Goal: Task Accomplishment & Management: Manage account settings

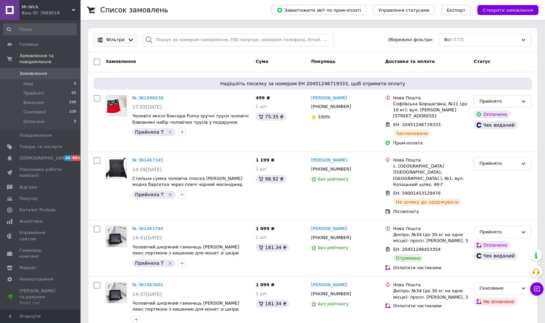
click at [119, 43] on span "Фільтри" at bounding box center [115, 40] width 18 height 6
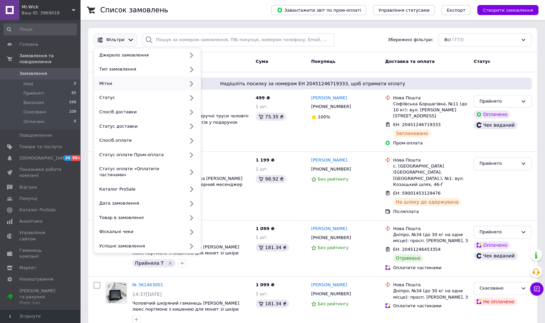
click at [127, 82] on div "Мітки" at bounding box center [141, 84] width 88 height 6
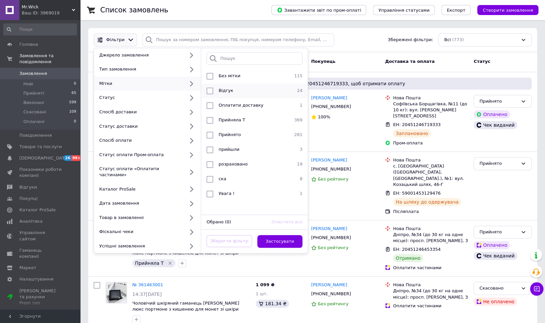
click at [209, 91] on input "checkbox" at bounding box center [209, 91] width 7 height 7
checkbox input "true"
click at [273, 235] on button "Застосувати" at bounding box center [279, 241] width 45 height 13
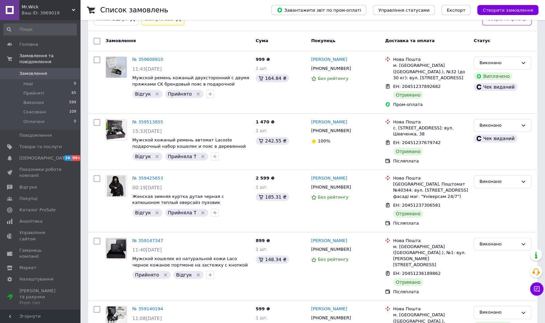
scroll to position [54, 0]
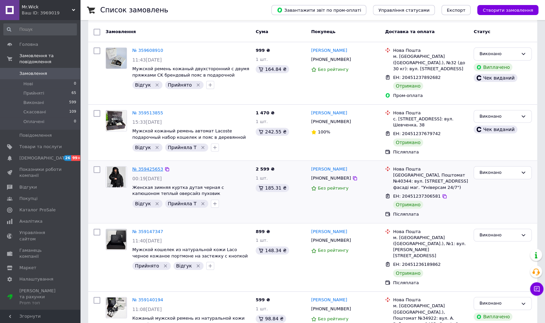
click at [147, 166] on link "№ 359425653" at bounding box center [147, 168] width 31 height 5
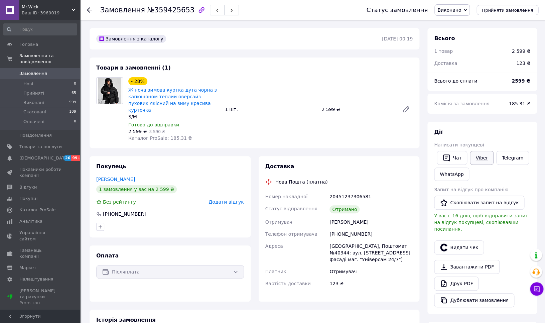
click at [478, 156] on link "Viber" at bounding box center [481, 158] width 23 height 14
click at [58, 76] on span "Замовлення" at bounding box center [40, 73] width 42 height 6
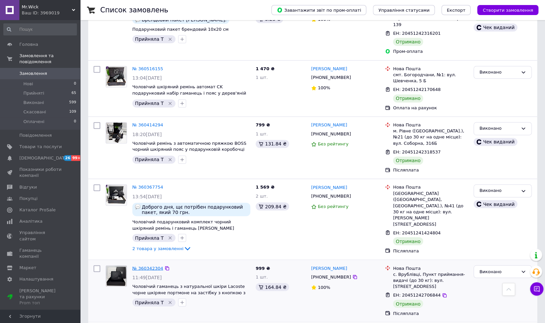
scroll to position [1431, 0]
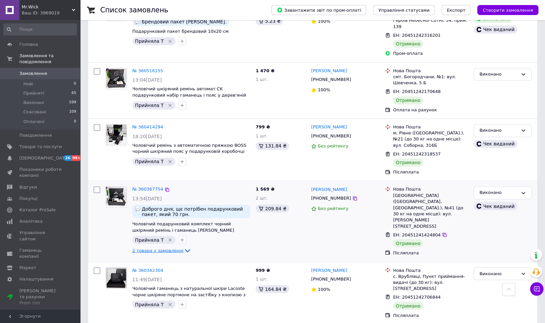
click at [174, 248] on span "2 товара у замовленні" at bounding box center [157, 250] width 51 height 5
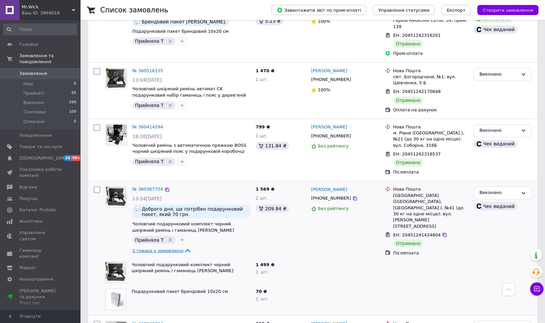
click at [175, 248] on span "2 товара у замовленні" at bounding box center [157, 250] width 51 height 5
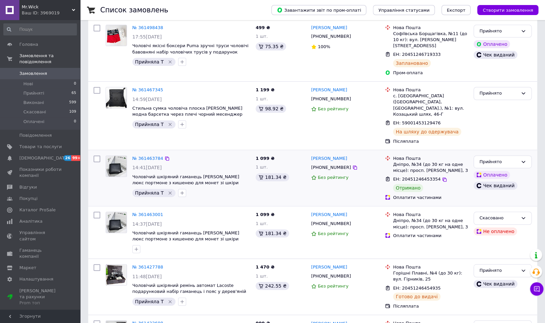
scroll to position [0, 0]
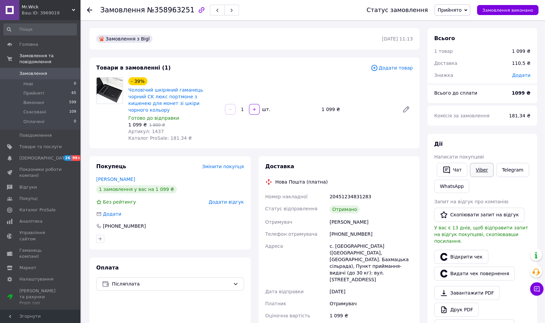
click at [481, 170] on link "Viber" at bounding box center [481, 170] width 23 height 14
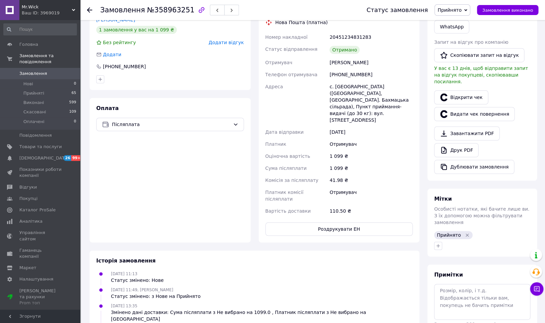
scroll to position [204, 0]
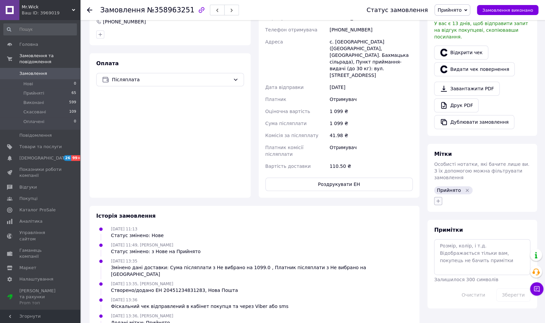
click at [438, 198] on icon "button" at bounding box center [437, 200] width 5 height 5
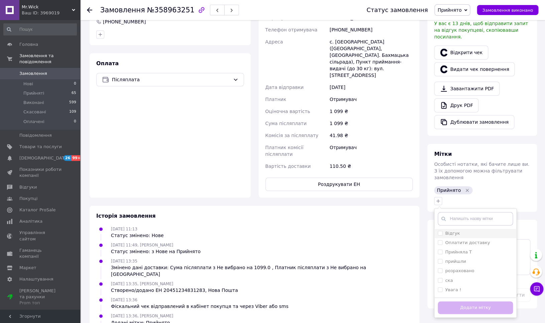
click at [440, 231] on input "Відгук" at bounding box center [440, 233] width 4 height 4
checkbox input "true"
click at [452, 301] on button "Додати мітку" at bounding box center [475, 307] width 75 height 13
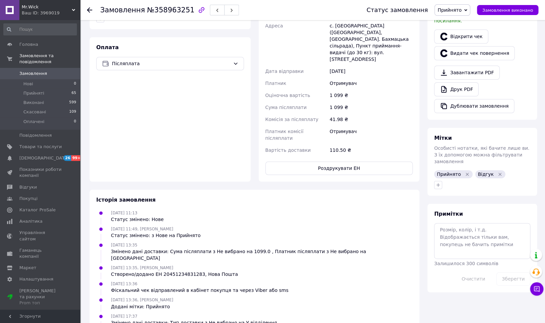
scroll to position [0, 0]
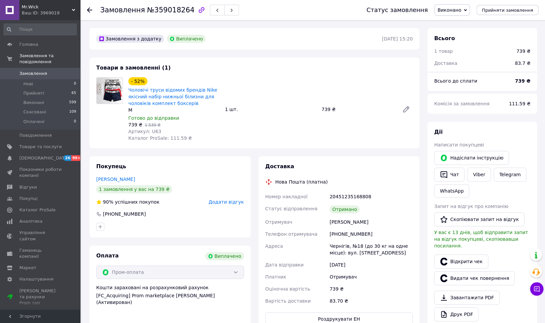
scroll to position [21, 0]
click at [481, 174] on link "Viber" at bounding box center [478, 174] width 23 height 14
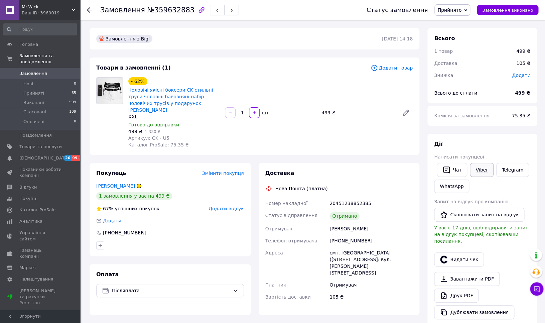
click at [481, 171] on link "Viber" at bounding box center [481, 170] width 23 height 14
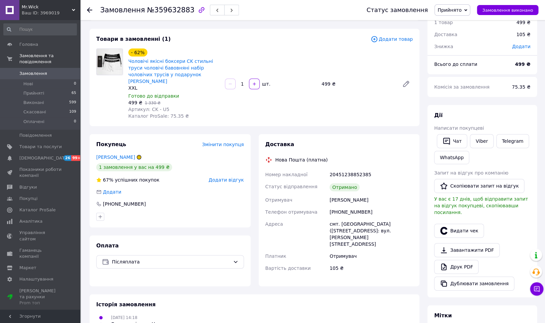
scroll to position [177, 0]
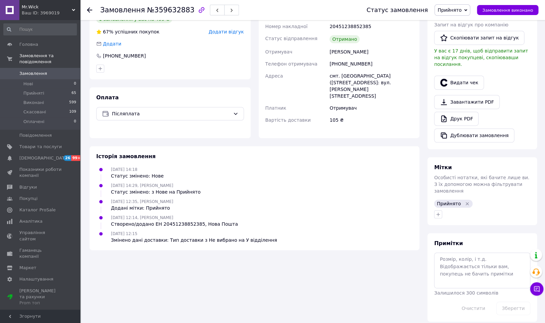
click at [437, 209] on div at bounding box center [482, 214] width 99 height 11
click at [438, 212] on icon "button" at bounding box center [438, 214] width 4 height 4
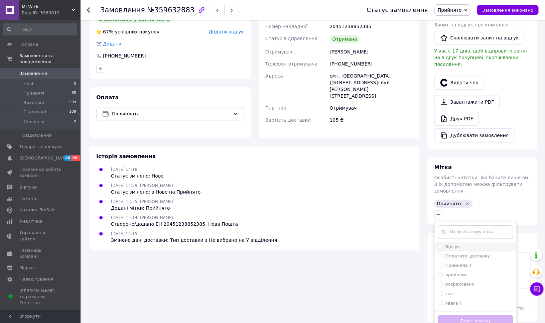
click at [438, 244] on input "Відгук" at bounding box center [440, 246] width 4 height 4
checkbox input "true"
click at [458, 314] on button "Додати мітку" at bounding box center [475, 320] width 75 height 13
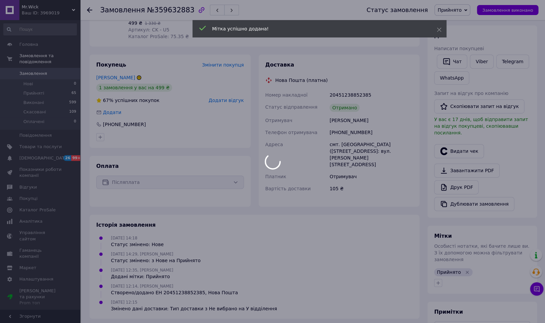
scroll to position [0, 0]
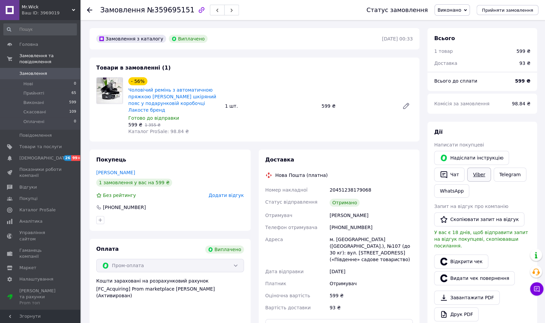
click at [483, 172] on link "Viber" at bounding box center [478, 174] width 23 height 14
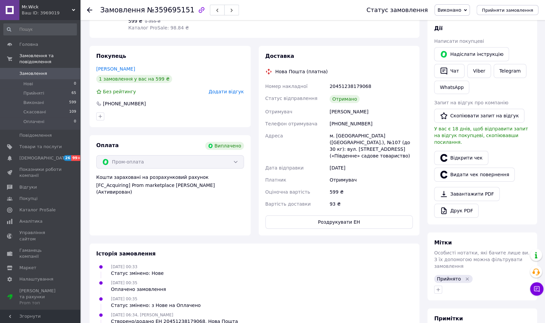
scroll to position [242, 0]
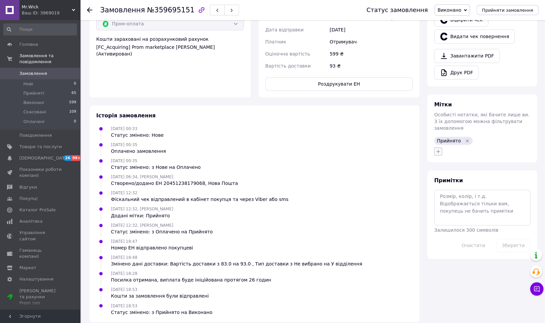
click at [438, 149] on icon "button" at bounding box center [437, 151] width 5 height 5
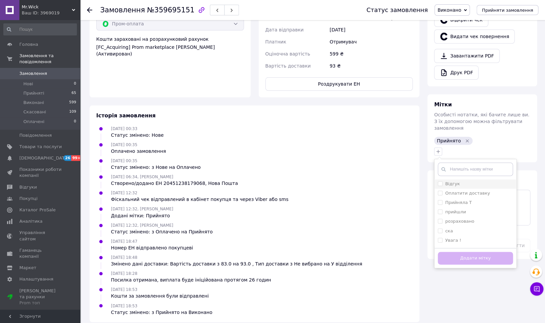
click at [439, 181] on input "Відгук" at bounding box center [440, 183] width 4 height 4
checkbox input "true"
click at [448, 255] on button "Додати мітку" at bounding box center [475, 258] width 75 height 13
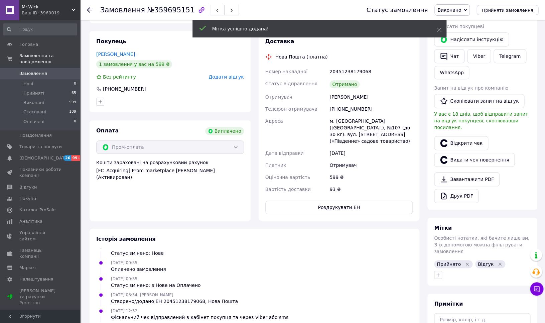
scroll to position [0, 0]
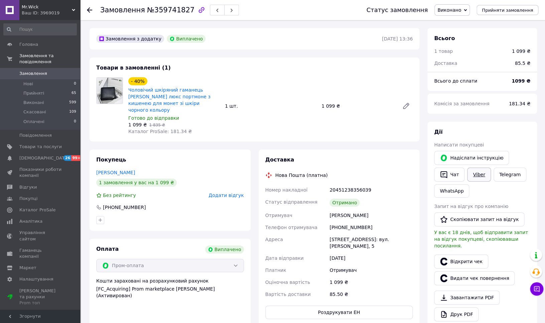
click at [478, 173] on link "Viber" at bounding box center [478, 174] width 23 height 14
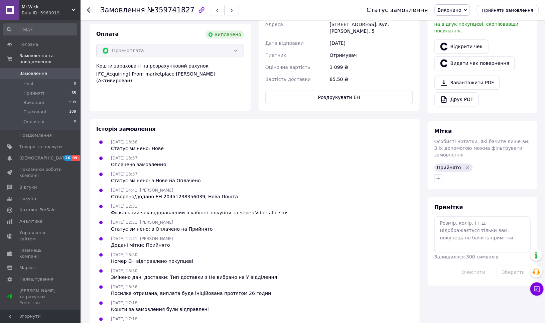
scroll to position [221, 0]
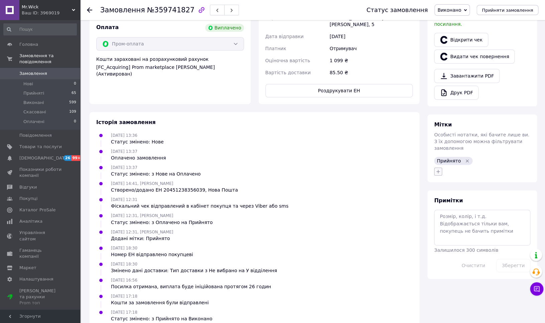
click at [438, 169] on icon "button" at bounding box center [437, 171] width 5 height 5
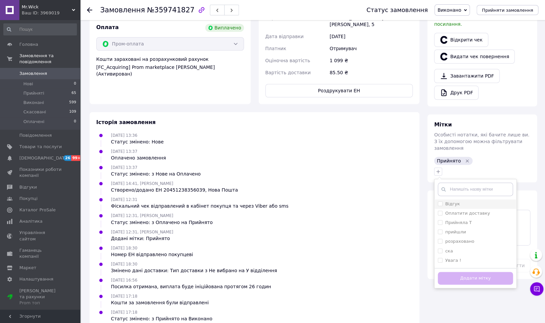
click at [440, 201] on input "Відгук" at bounding box center [440, 203] width 4 height 4
checkbox input "true"
click at [446, 272] on button "Додати мітку" at bounding box center [475, 278] width 75 height 13
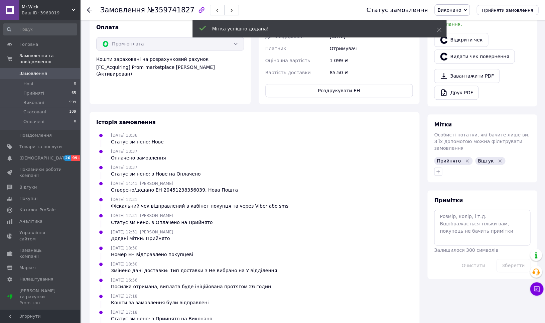
scroll to position [0, 0]
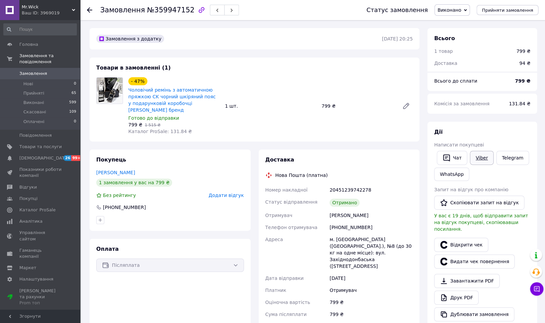
click at [476, 155] on link "Viber" at bounding box center [481, 158] width 23 height 14
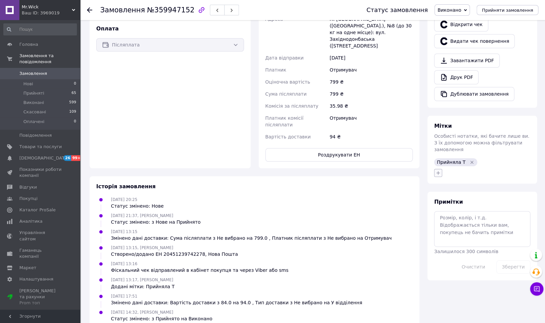
click at [437, 170] on icon "button" at bounding box center [437, 172] width 5 height 5
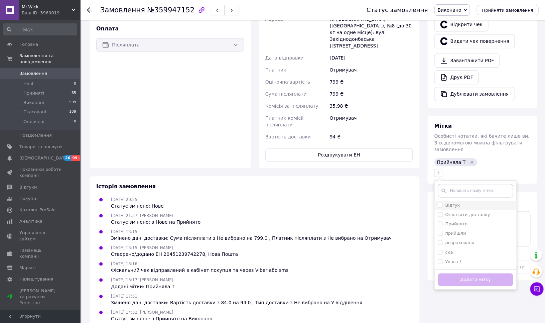
click at [439, 202] on input "Відгук" at bounding box center [440, 204] width 4 height 4
checkbox input "true"
click at [453, 273] on button "Додати мітку" at bounding box center [475, 279] width 75 height 13
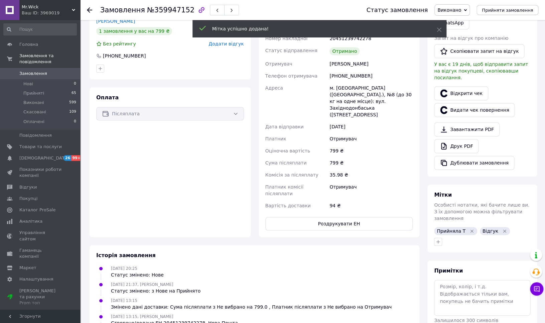
scroll to position [0, 0]
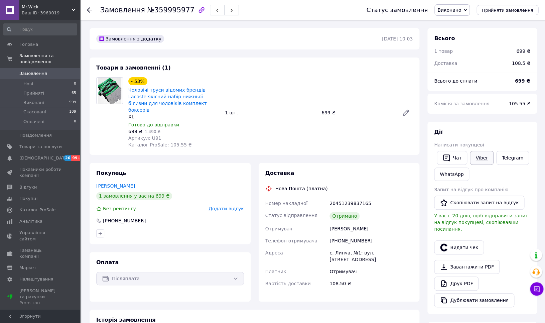
click at [485, 154] on link "Viber" at bounding box center [481, 158] width 23 height 14
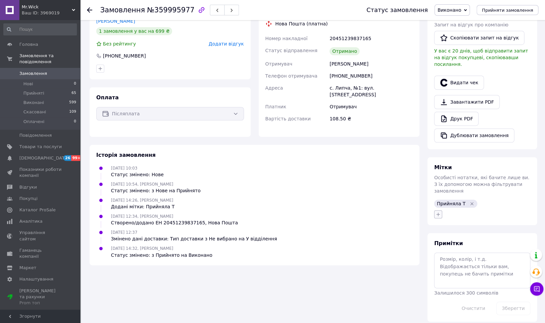
click at [436, 211] on icon "button" at bounding box center [437, 213] width 5 height 5
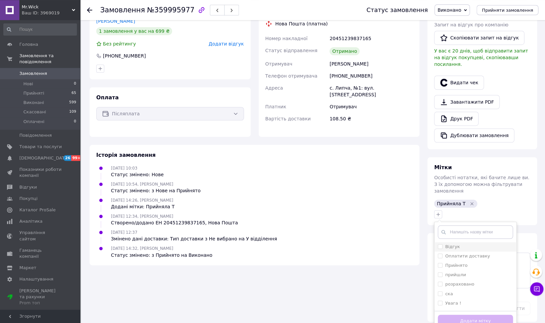
click at [438, 244] on input "Відгук" at bounding box center [440, 246] width 4 height 4
checkbox input "true"
click at [443, 314] on button "Додати мітку" at bounding box center [475, 320] width 75 height 13
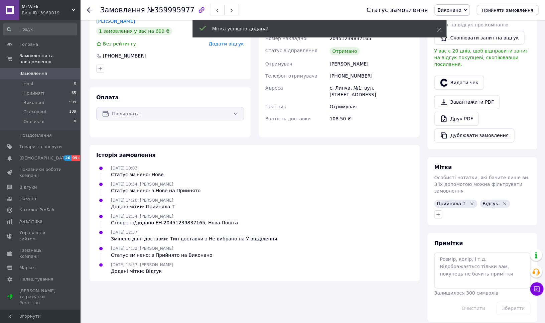
scroll to position [0, 0]
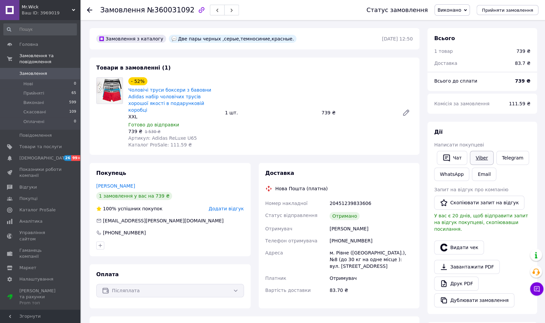
click at [477, 159] on link "Viber" at bounding box center [481, 158] width 23 height 14
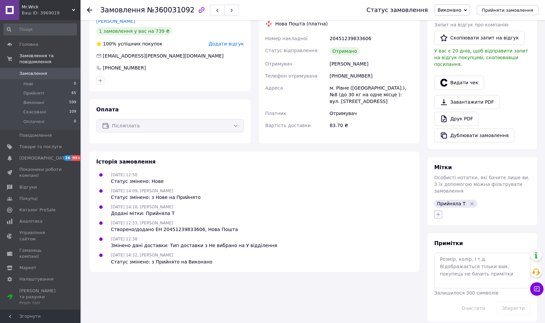
click at [436, 211] on icon "button" at bounding box center [437, 213] width 5 height 5
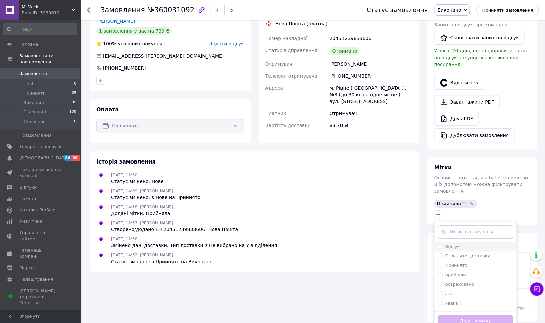
click at [440, 244] on input "Відгук" at bounding box center [440, 246] width 4 height 4
checkbox input "true"
click at [446, 314] on button "Додати мітку" at bounding box center [475, 320] width 75 height 13
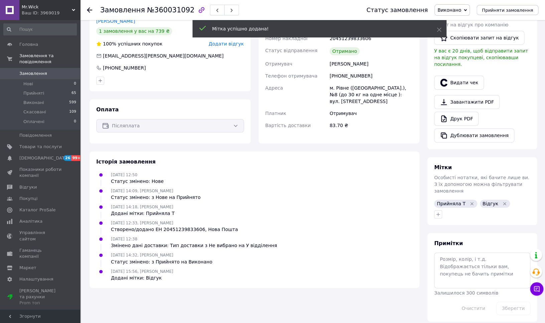
scroll to position [0, 0]
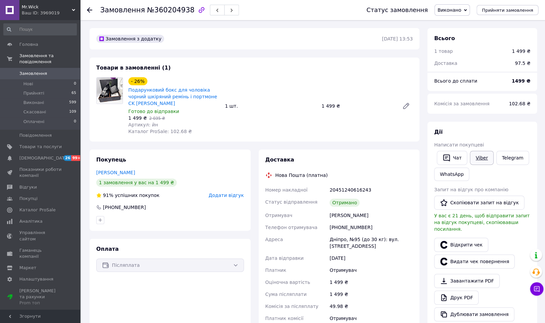
click at [478, 157] on link "Viber" at bounding box center [481, 158] width 23 height 14
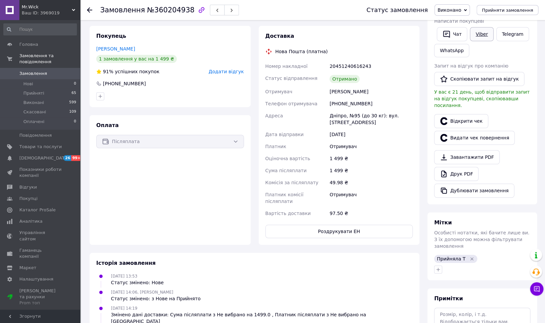
scroll to position [207, 0]
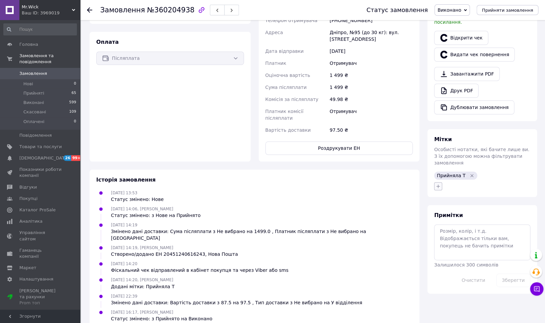
click at [437, 183] on icon "button" at bounding box center [437, 185] width 5 height 5
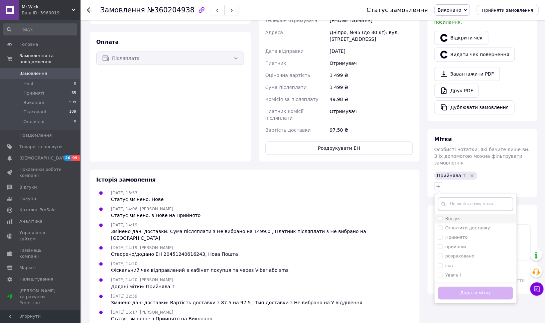
click at [439, 216] on input "Відгук" at bounding box center [440, 218] width 4 height 4
checkbox input "true"
click at [453, 286] on button "Додати мітку" at bounding box center [475, 292] width 75 height 13
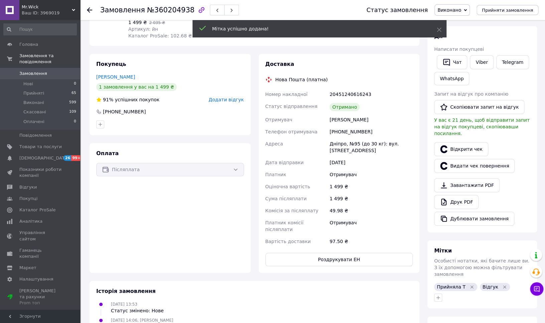
scroll to position [0, 0]
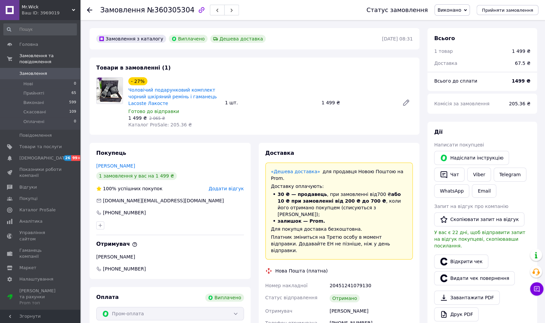
scroll to position [57, 0]
click at [477, 174] on link "Viber" at bounding box center [478, 174] width 23 height 14
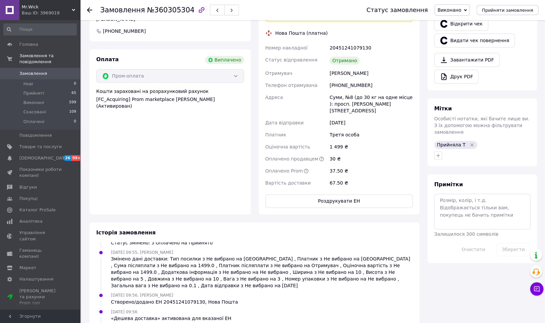
scroll to position [238, 0]
click at [438, 152] on icon "button" at bounding box center [437, 154] width 5 height 5
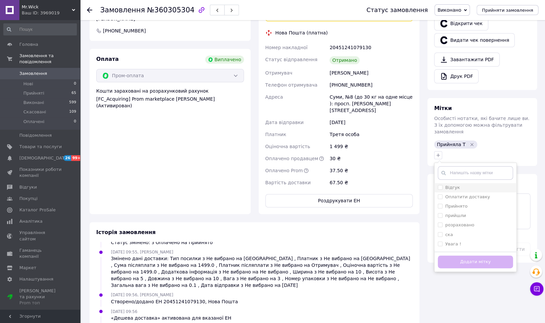
click at [440, 185] on input "Відгук" at bounding box center [440, 187] width 4 height 4
checkbox input "true"
click at [448, 255] on button "Додати мітку" at bounding box center [475, 261] width 75 height 13
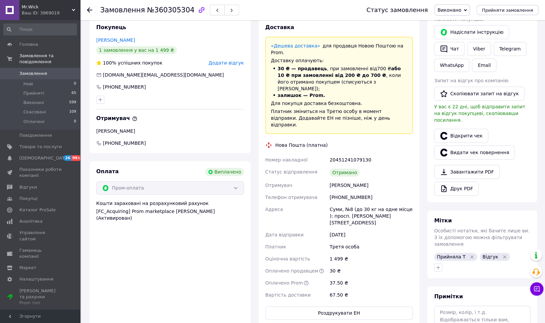
scroll to position [0, 0]
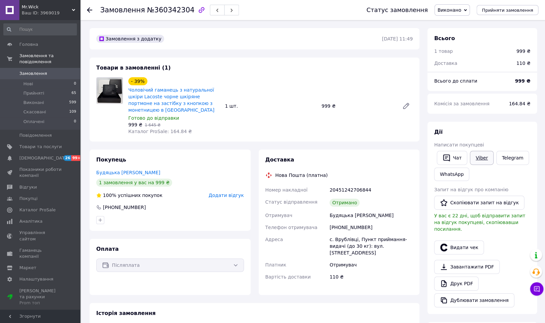
click at [481, 159] on link "Viber" at bounding box center [481, 158] width 23 height 14
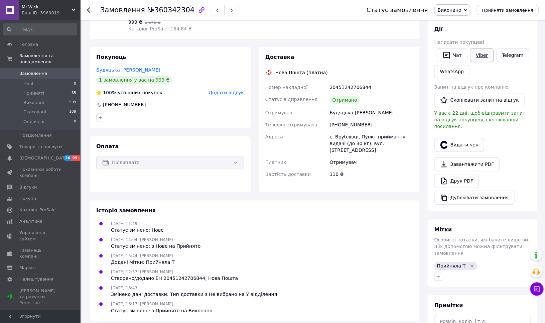
scroll to position [165, 0]
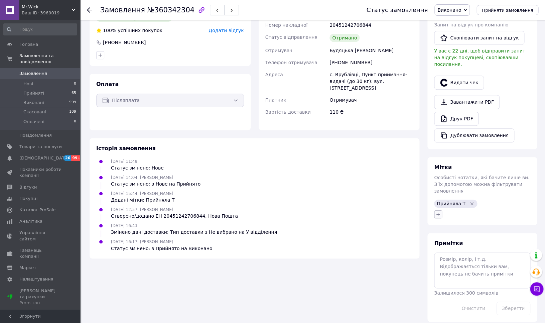
click at [437, 211] on icon "button" at bounding box center [437, 213] width 5 height 5
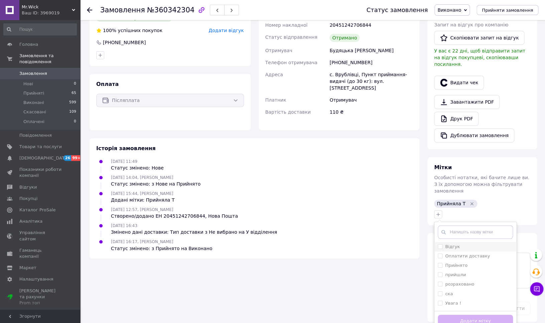
click at [440, 244] on input "Відгук" at bounding box center [440, 246] width 4 height 4
checkbox input "true"
click at [446, 314] on button "Додати мітку" at bounding box center [475, 320] width 75 height 13
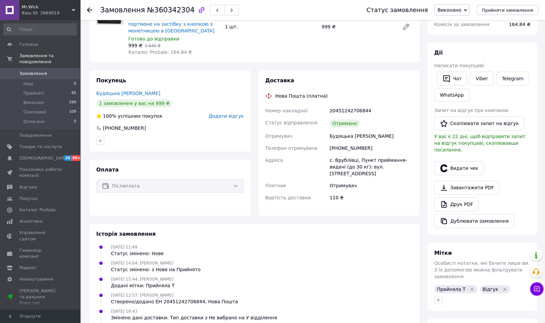
scroll to position [0, 0]
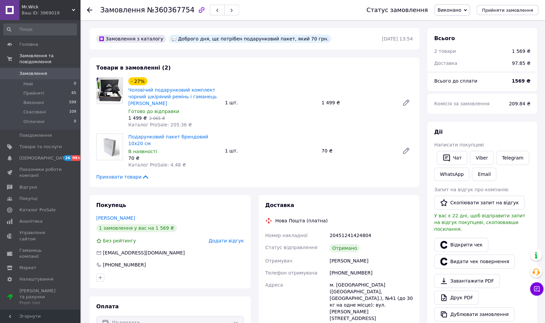
scroll to position [5, 0]
click at [479, 153] on link "Viber" at bounding box center [481, 158] width 23 height 14
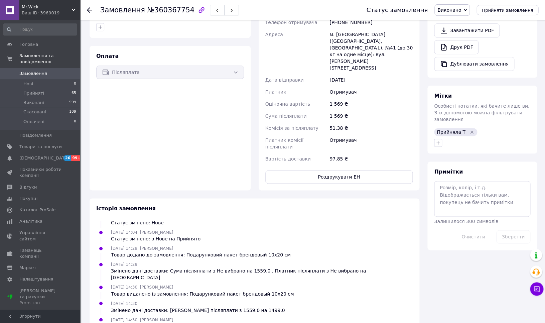
scroll to position [251, 0]
click at [438, 140] on icon "button" at bounding box center [437, 142] width 5 height 5
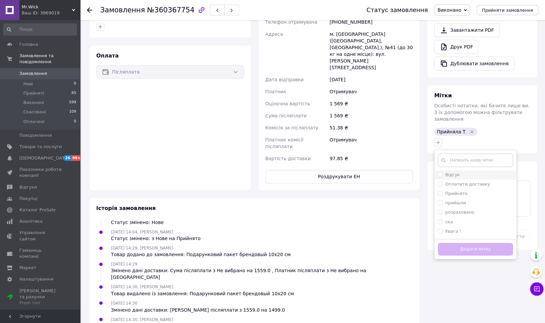
click at [440, 172] on input "Відгук" at bounding box center [440, 174] width 4 height 4
checkbox input "true"
click at [450, 243] on button "Додати мітку" at bounding box center [475, 249] width 75 height 13
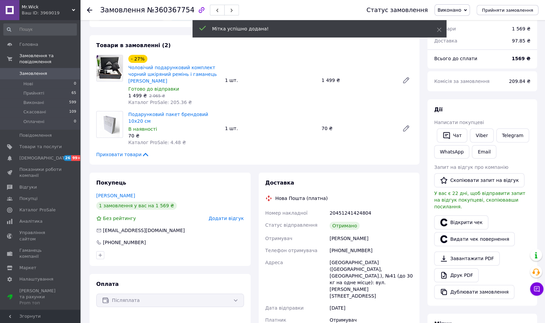
scroll to position [0, 0]
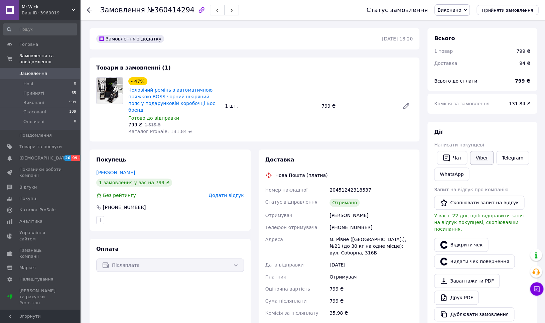
click at [483, 157] on link "Viber" at bounding box center [481, 158] width 23 height 14
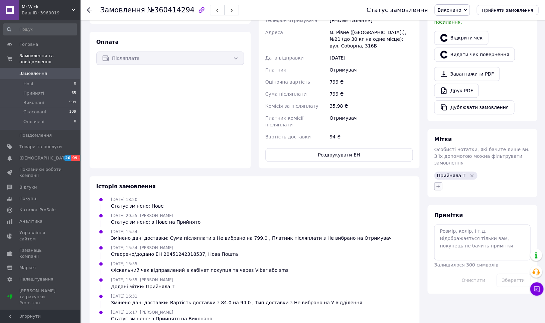
click at [438, 184] on icon "button" at bounding box center [438, 186] width 4 height 4
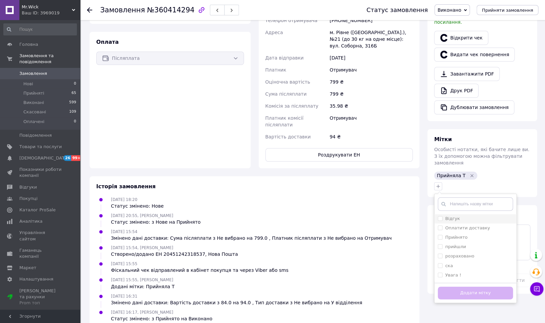
click at [440, 216] on input "Відгук" at bounding box center [440, 218] width 4 height 4
checkbox input "true"
click at [449, 286] on button "Додати мітку" at bounding box center [475, 292] width 75 height 13
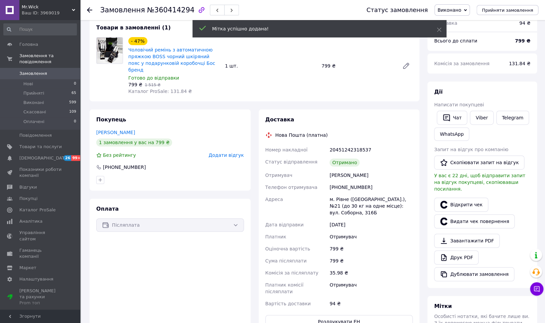
scroll to position [0, 0]
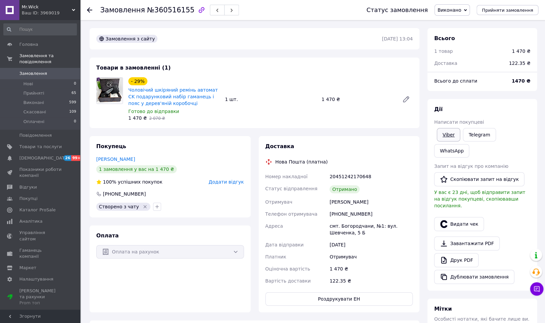
click at [453, 137] on link "Viber" at bounding box center [448, 134] width 23 height 13
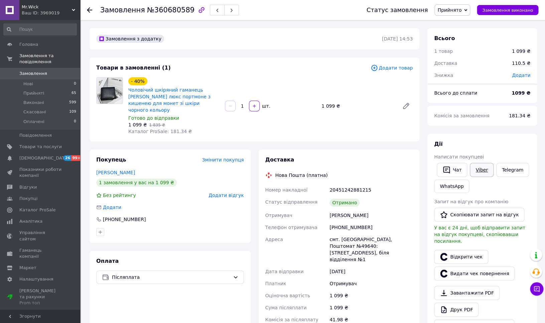
click at [485, 166] on link "Viber" at bounding box center [481, 170] width 23 height 14
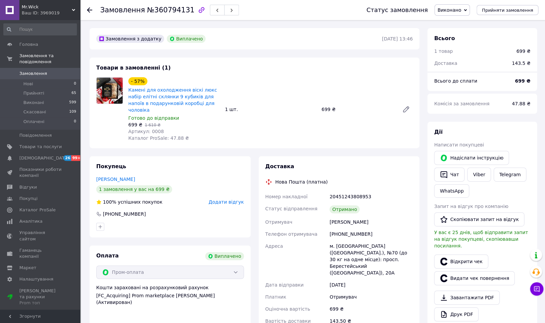
scroll to position [87, 0]
click at [478, 177] on link "Viber" at bounding box center [478, 174] width 23 height 14
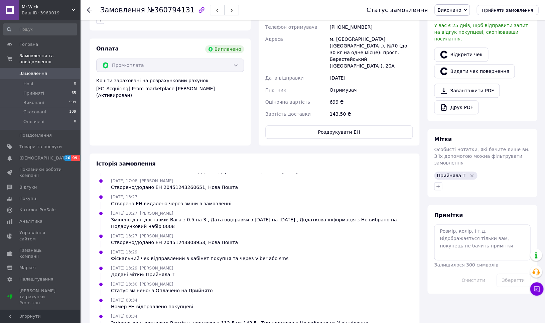
scroll to position [259, 0]
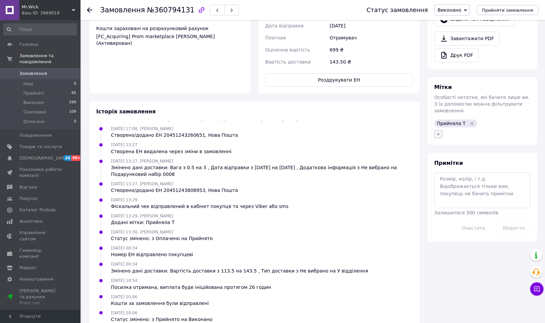
click at [437, 131] on icon "button" at bounding box center [437, 133] width 5 height 5
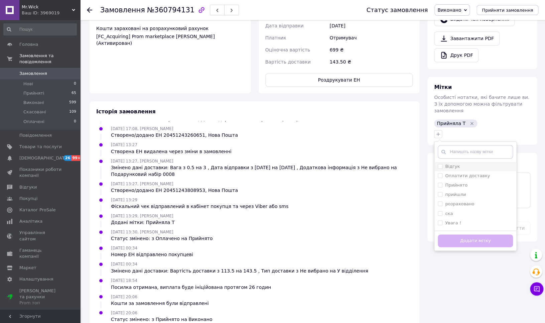
click at [440, 164] on input "Відгук" at bounding box center [440, 166] width 4 height 4
checkbox input "true"
click at [443, 234] on button "Додати мітку" at bounding box center [475, 240] width 75 height 13
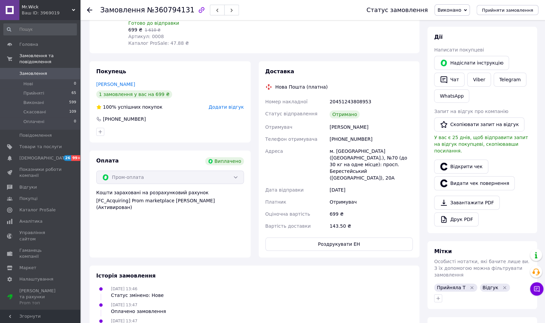
scroll to position [0, 0]
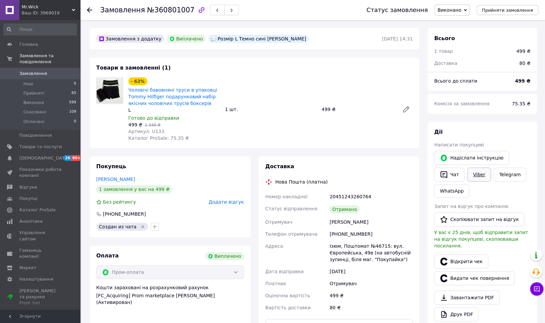
click at [482, 174] on link "Viber" at bounding box center [478, 174] width 23 height 14
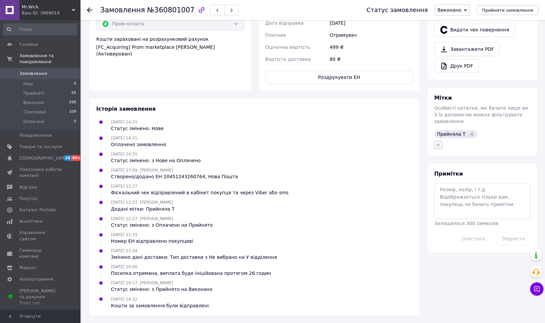
click at [438, 143] on icon "button" at bounding box center [438, 145] width 4 height 4
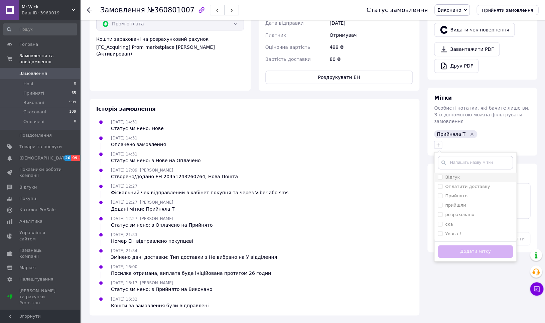
click at [439, 174] on input "Відгук" at bounding box center [440, 176] width 4 height 4
checkbox input "true"
click at [448, 245] on button "Додати мітку" at bounding box center [475, 251] width 75 height 13
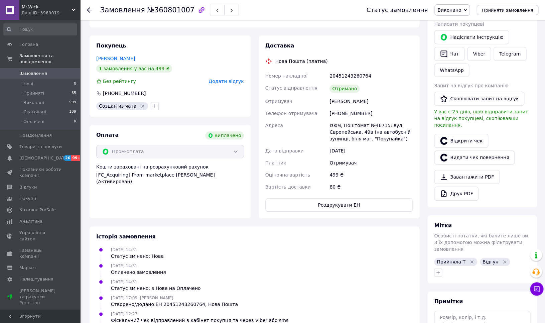
scroll to position [0, 0]
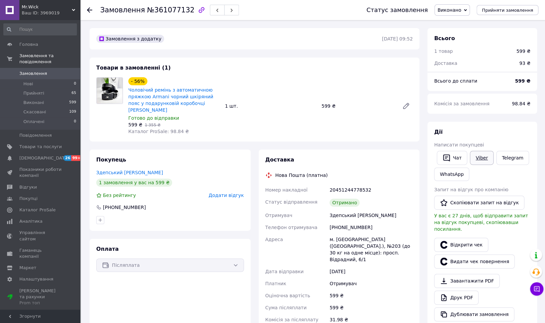
click at [480, 158] on link "Viber" at bounding box center [481, 158] width 23 height 14
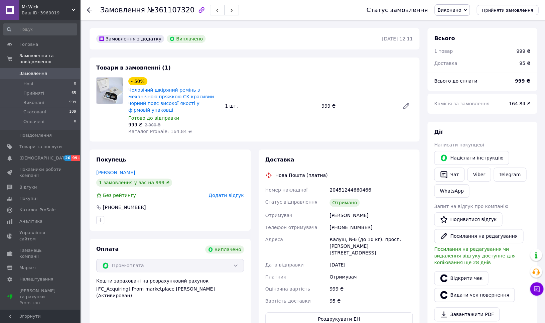
scroll to position [5, 0]
click at [482, 174] on link "Viber" at bounding box center [478, 174] width 23 height 14
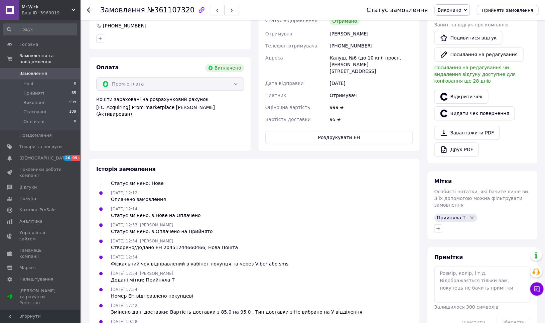
scroll to position [184, 0]
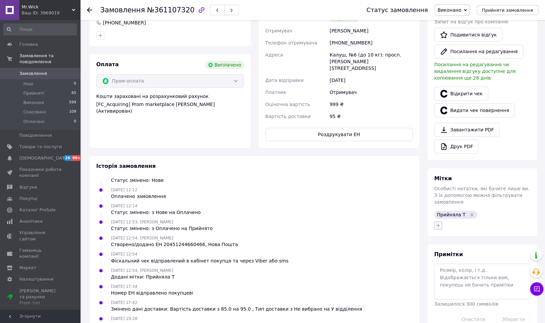
click at [438, 227] on icon "button" at bounding box center [437, 224] width 5 height 5
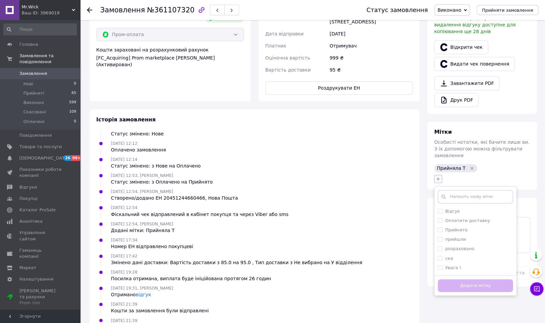
scroll to position [246, 0]
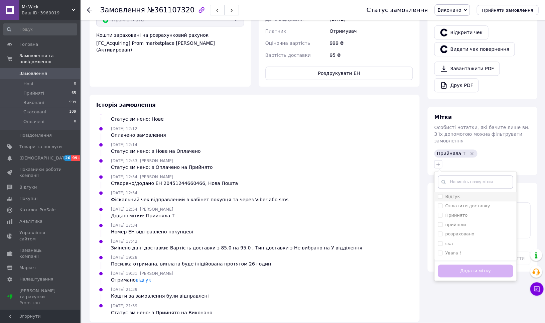
click at [440, 196] on input "Відгук" at bounding box center [440, 196] width 4 height 4
checkbox input "true"
click at [447, 270] on button "Додати мітку" at bounding box center [475, 270] width 75 height 13
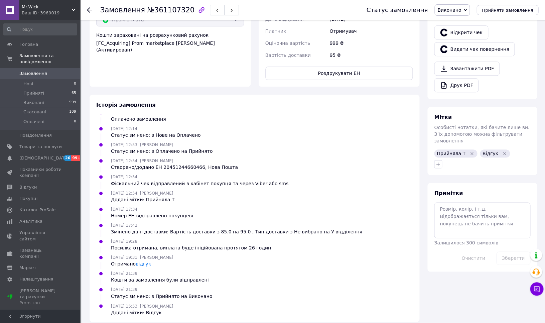
scroll to position [0, 0]
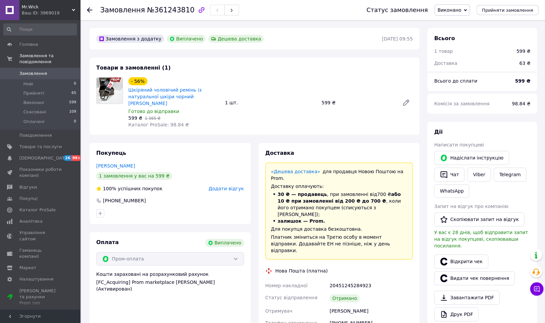
scroll to position [21, 0]
click at [475, 176] on link "Viber" at bounding box center [478, 174] width 23 height 14
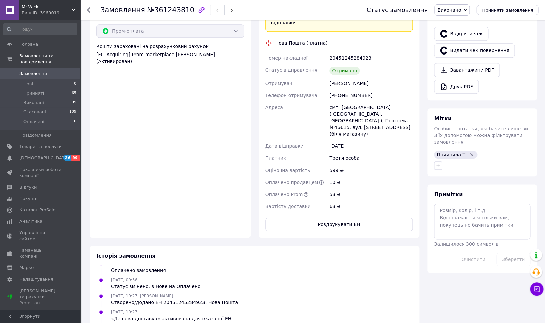
scroll to position [227, 0]
click at [437, 164] on icon "button" at bounding box center [437, 166] width 5 height 5
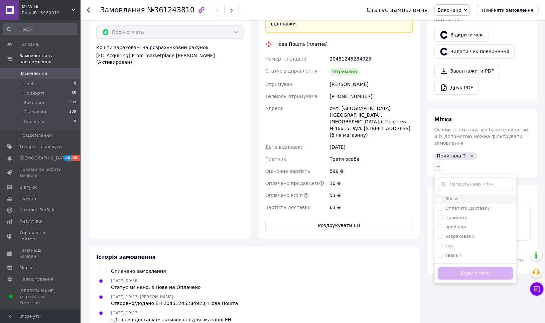
click at [439, 196] on input "Відгук" at bounding box center [440, 198] width 4 height 4
checkbox input "true"
click at [451, 268] on button "Додати мітку" at bounding box center [475, 273] width 75 height 13
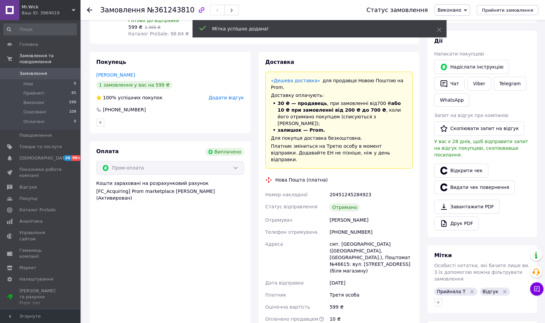
scroll to position [0, 0]
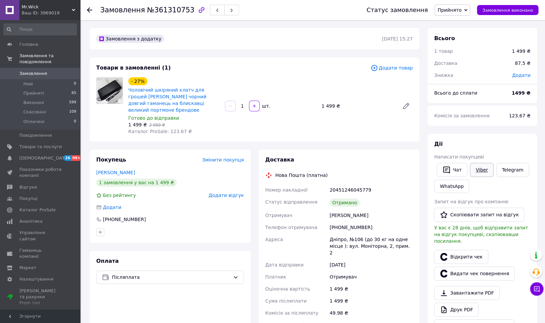
click at [482, 168] on link "Viber" at bounding box center [481, 170] width 23 height 14
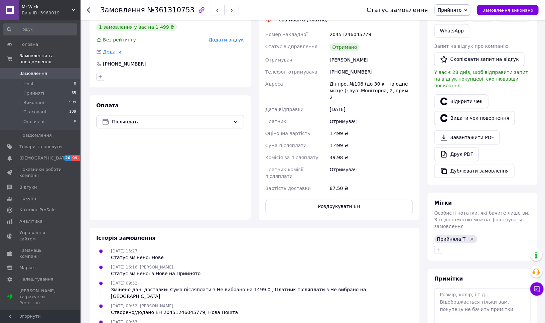
scroll to position [179, 0]
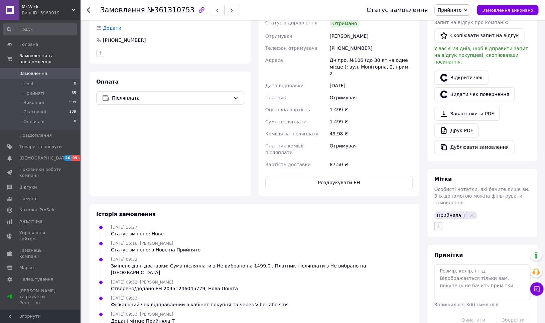
click at [436, 223] on icon "button" at bounding box center [437, 225] width 5 height 5
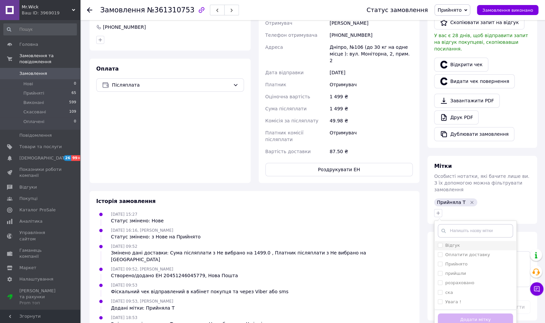
click at [440, 243] on input "Відгук" at bounding box center [440, 245] width 4 height 4
checkbox input "true"
click at [450, 314] on button "Додати мітку" at bounding box center [475, 319] width 75 height 13
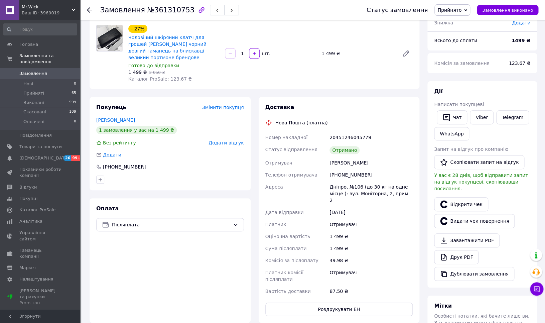
scroll to position [0, 0]
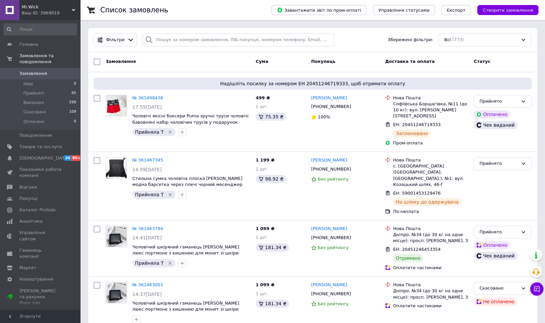
click at [125, 33] on div "Фільтри Збережені фільтри: Всі (773)" at bounding box center [312, 40] width 449 height 24
click at [126, 42] on div at bounding box center [131, 39] width 10 height 7
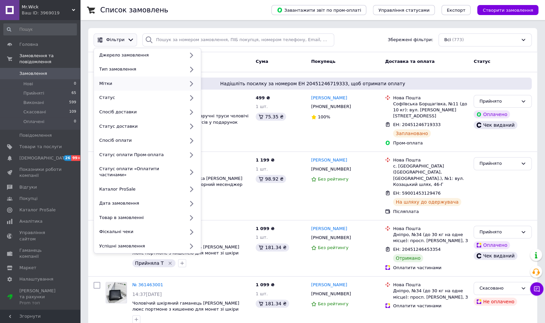
click at [133, 83] on div "Мітки" at bounding box center [141, 84] width 88 height 6
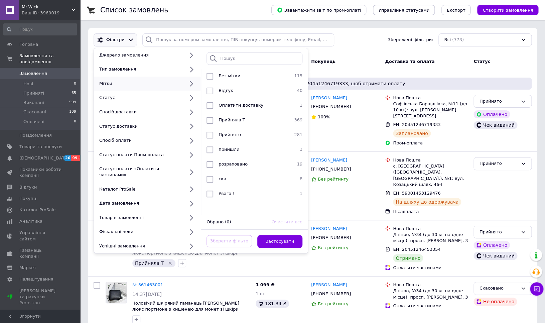
click at [343, 40] on div "Фільтри Джерело замовлення Тип замовлення Мітки Статус Спосіб доставки Статус д…" at bounding box center [312, 39] width 443 height 13
